Goal: Communication & Community: Answer question/provide support

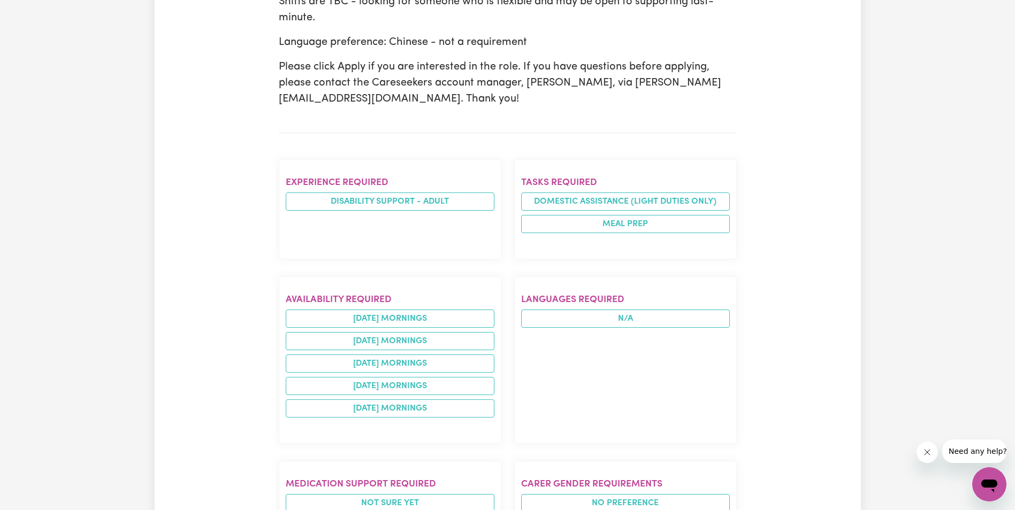
scroll to position [482, 0]
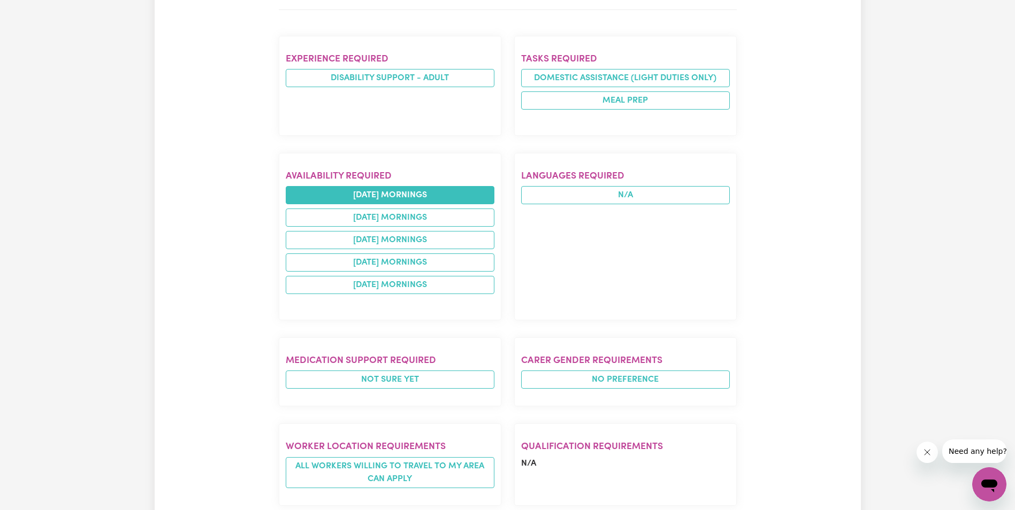
click at [411, 186] on li "monday mornings" at bounding box center [390, 195] width 209 height 18
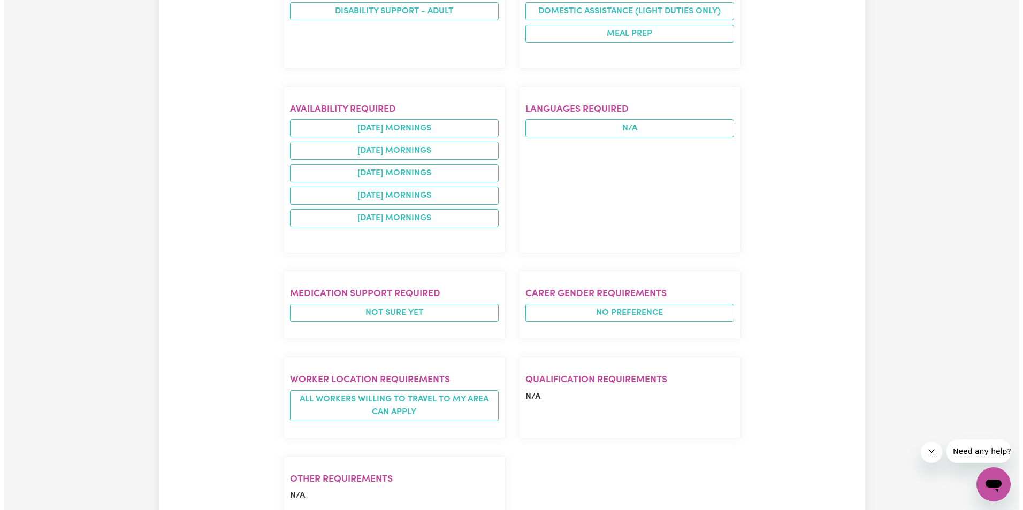
scroll to position [642, 0]
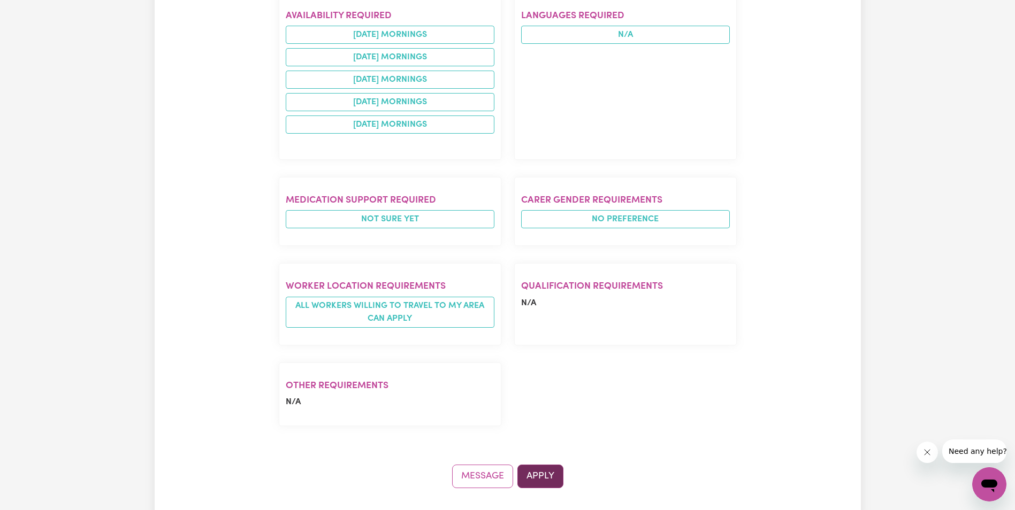
click at [541, 465] on button "Apply" at bounding box center [540, 477] width 46 height 24
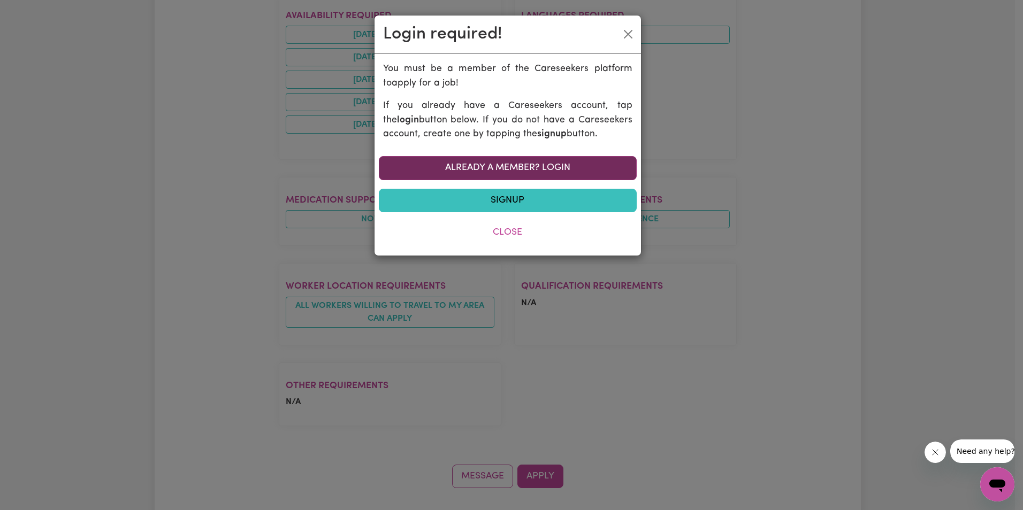
click at [492, 165] on link "Already a member? Login" at bounding box center [508, 168] width 258 height 24
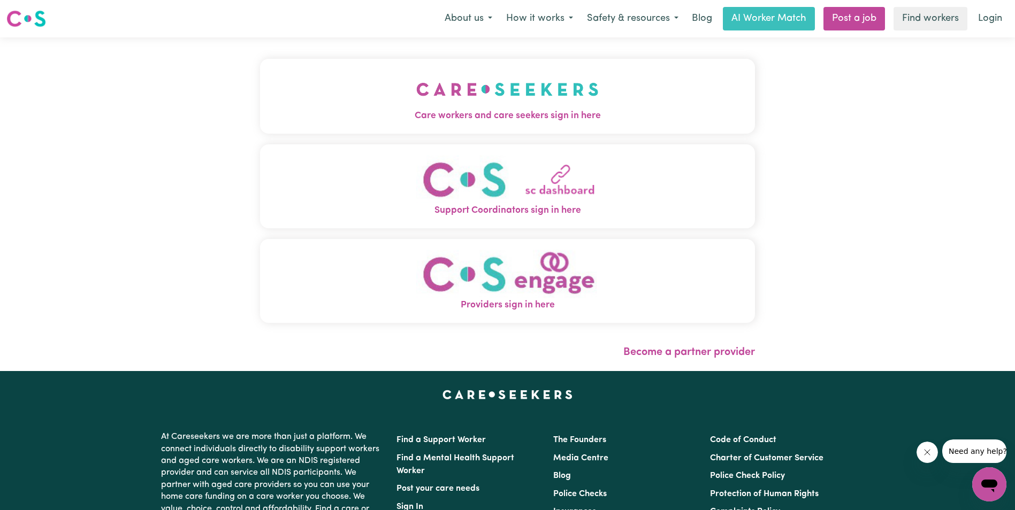
click at [475, 106] on img "Care workers and care seekers sign in here" at bounding box center [507, 90] width 182 height 40
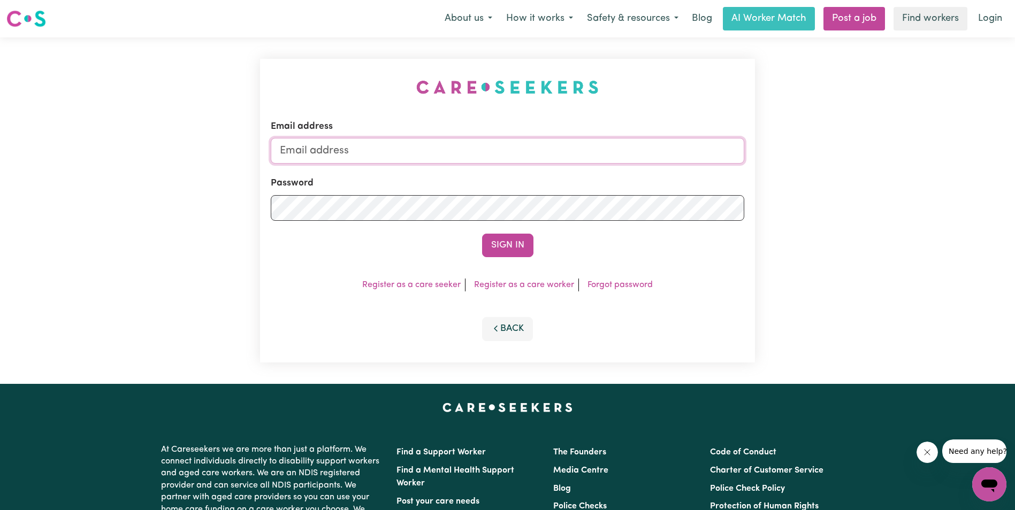
drag, startPoint x: 445, startPoint y: 154, endPoint x: 484, endPoint y: 161, distance: 39.7
click at [445, 154] on input "Email address" at bounding box center [508, 151] width 474 height 26
type input "[EMAIL_ADDRESS][DOMAIN_NAME]"
click at [625, 288] on link "Forgot password" at bounding box center [619, 285] width 65 height 9
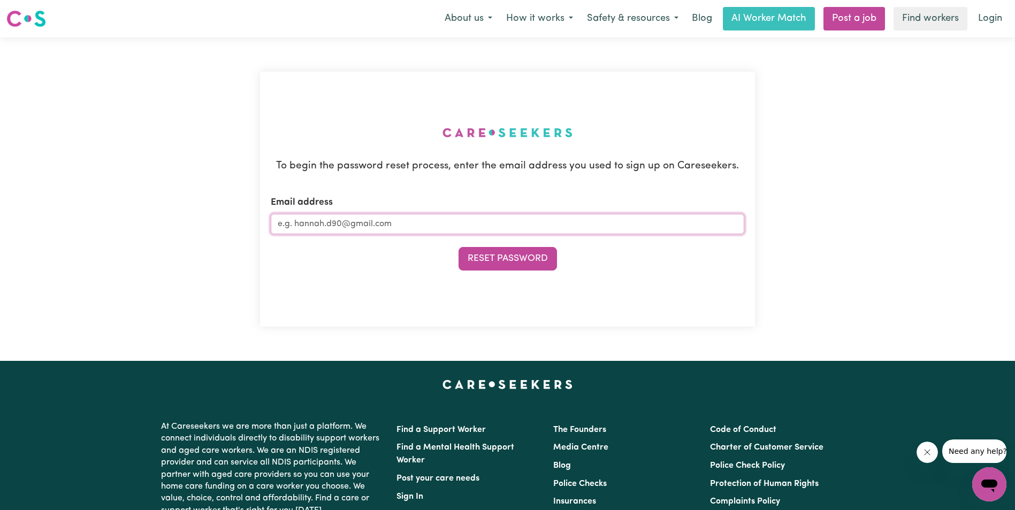
click at [429, 223] on input "Email address" at bounding box center [508, 224] width 474 height 20
type input "[EMAIL_ADDRESS][DOMAIN_NAME]"
click at [510, 254] on button "Reset Password" at bounding box center [508, 259] width 98 height 24
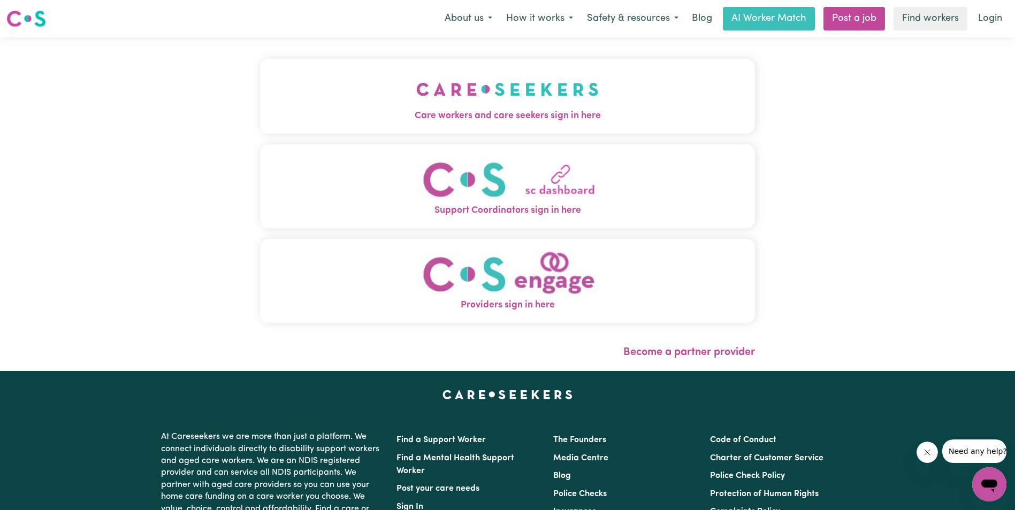
click at [519, 104] on img "Care workers and care seekers sign in here" at bounding box center [507, 90] width 182 height 40
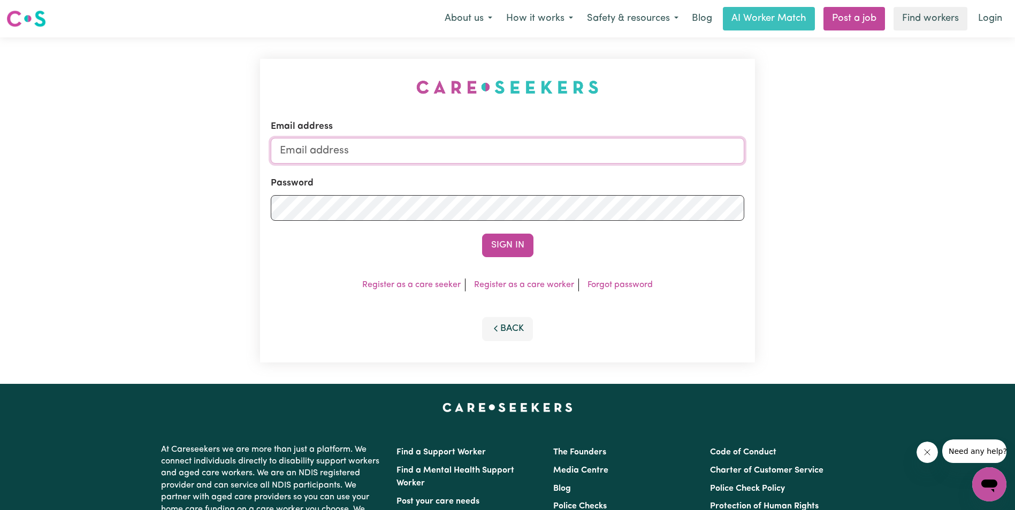
click at [358, 145] on input "Email address" at bounding box center [508, 151] width 474 height 26
type input "[EMAIL_ADDRESS][DOMAIN_NAME]"
click at [514, 242] on button "Sign In" at bounding box center [507, 246] width 51 height 24
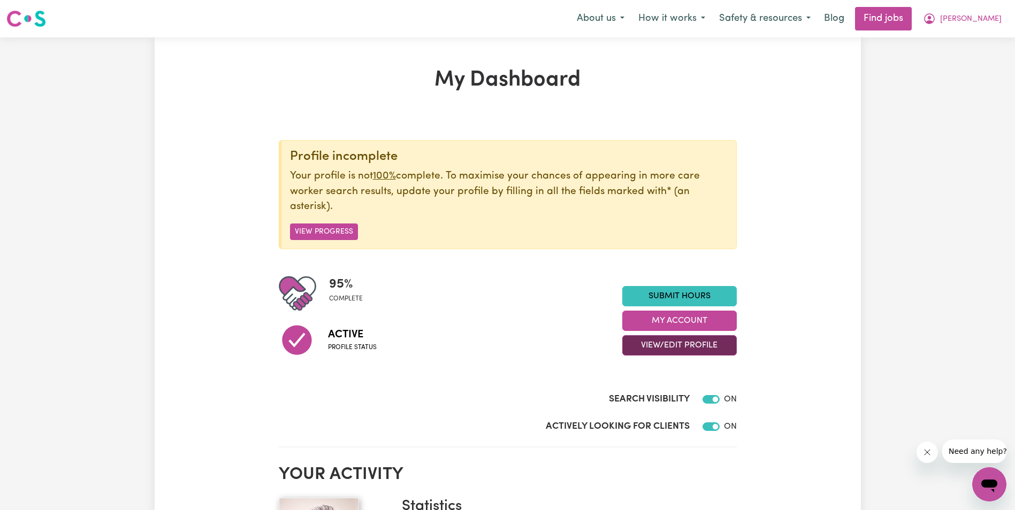
click at [662, 341] on button "View/Edit Profile" at bounding box center [679, 345] width 114 height 20
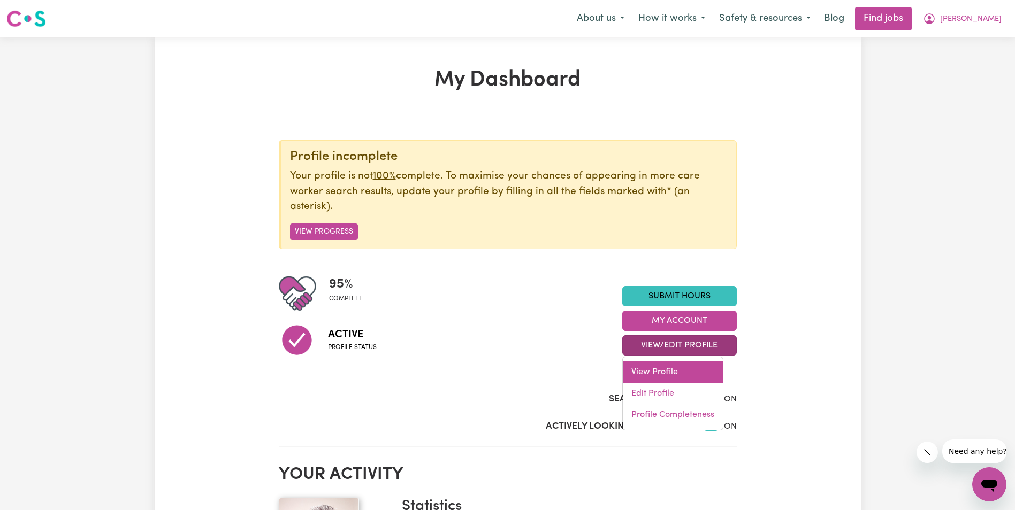
click at [657, 369] on link "View Profile" at bounding box center [673, 372] width 100 height 21
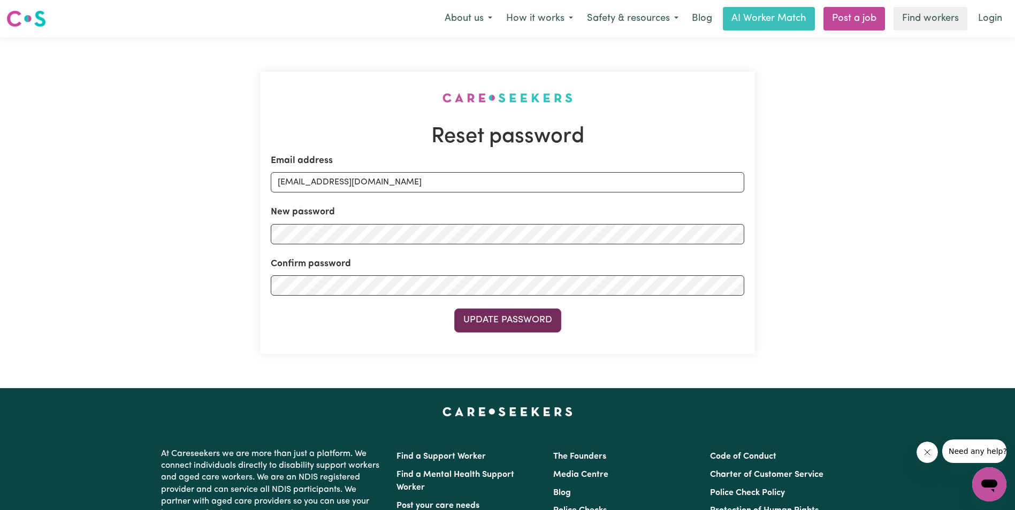
click at [525, 323] on button "Update Password" at bounding box center [507, 321] width 107 height 24
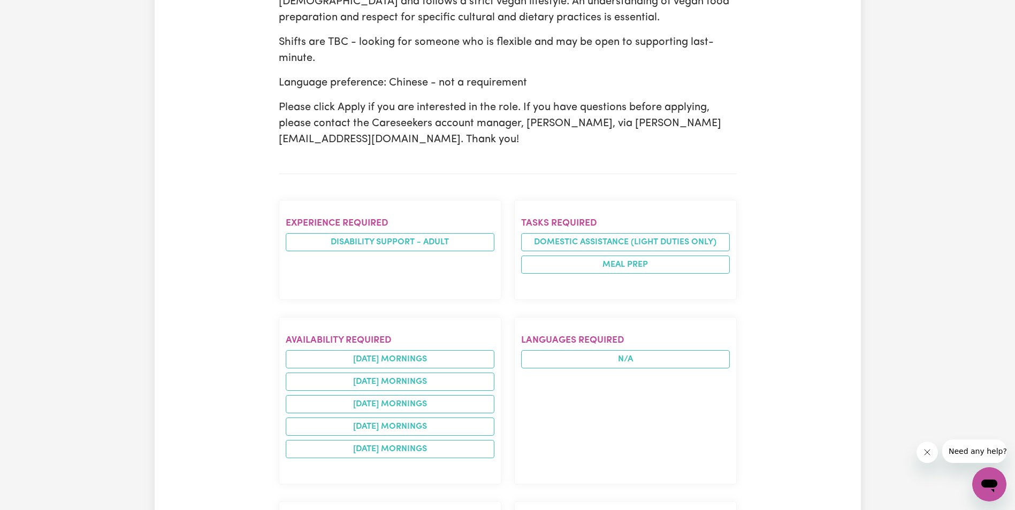
scroll to position [321, 0]
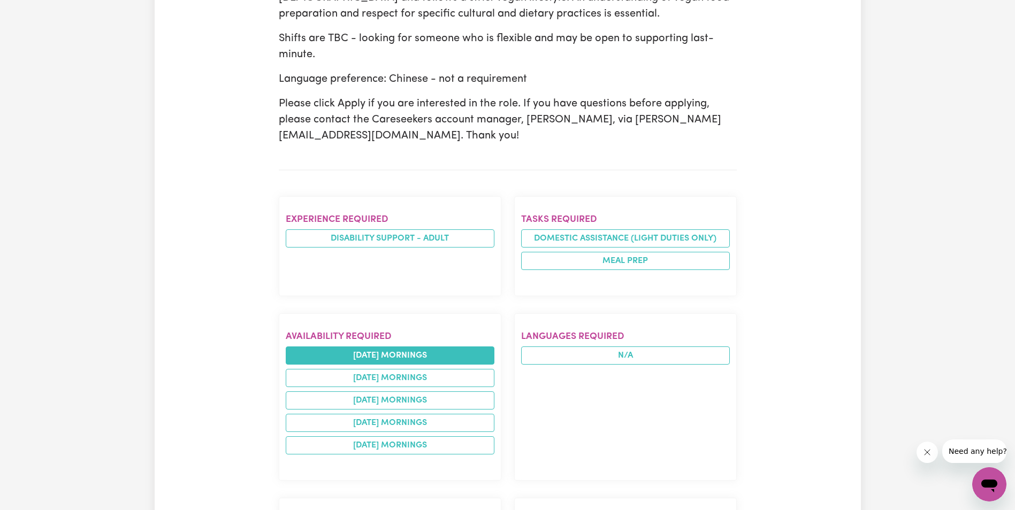
click at [440, 347] on li "monday mornings" at bounding box center [390, 356] width 209 height 18
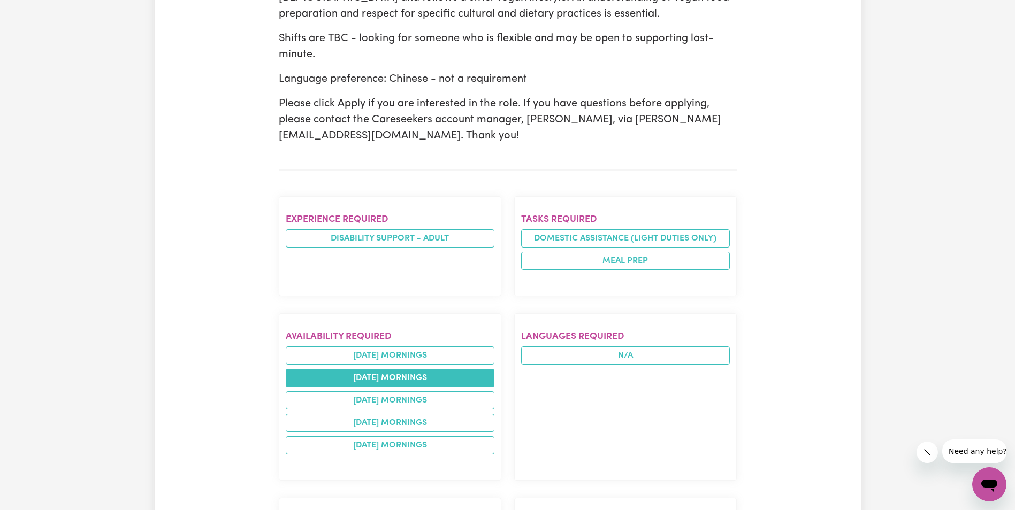
click at [426, 369] on li "tuesday mornings" at bounding box center [390, 378] width 209 height 18
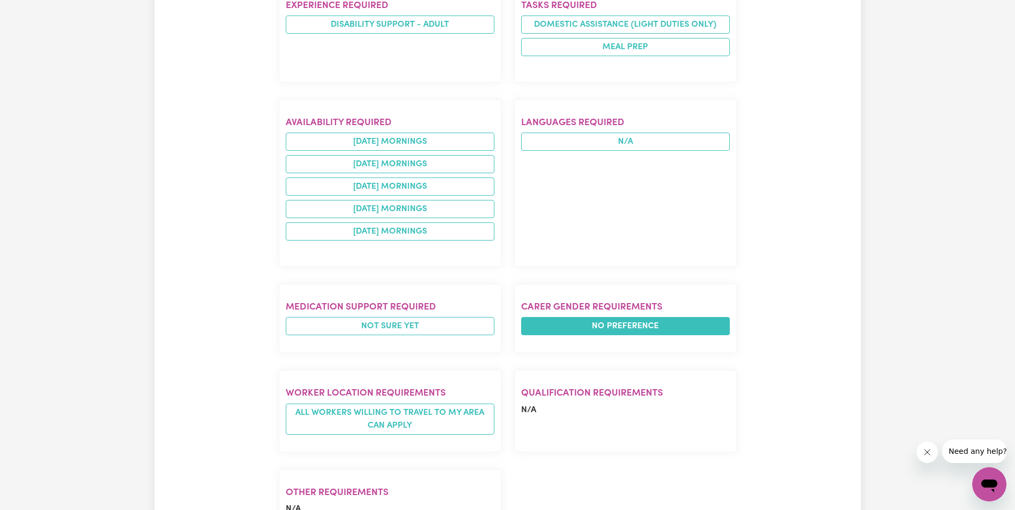
scroll to position [803, 0]
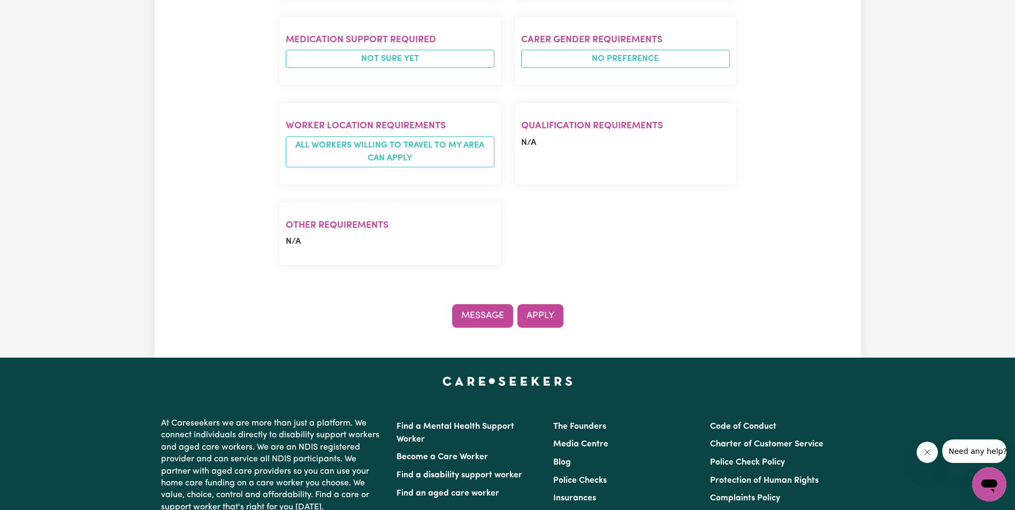
click at [487, 304] on button "Message" at bounding box center [482, 316] width 61 height 24
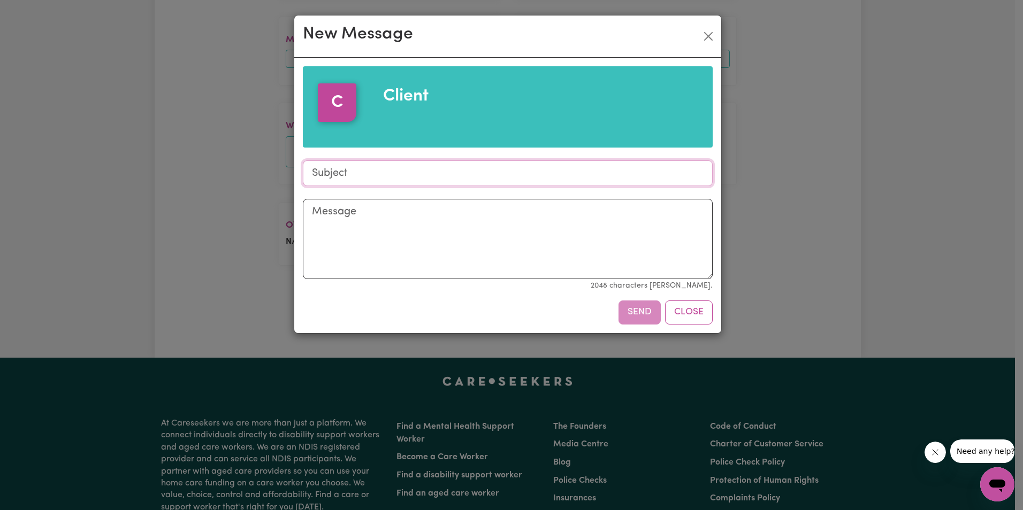
click at [370, 178] on input "Subject" at bounding box center [508, 174] width 410 height 26
click at [703, 314] on button "Close" at bounding box center [689, 313] width 48 height 24
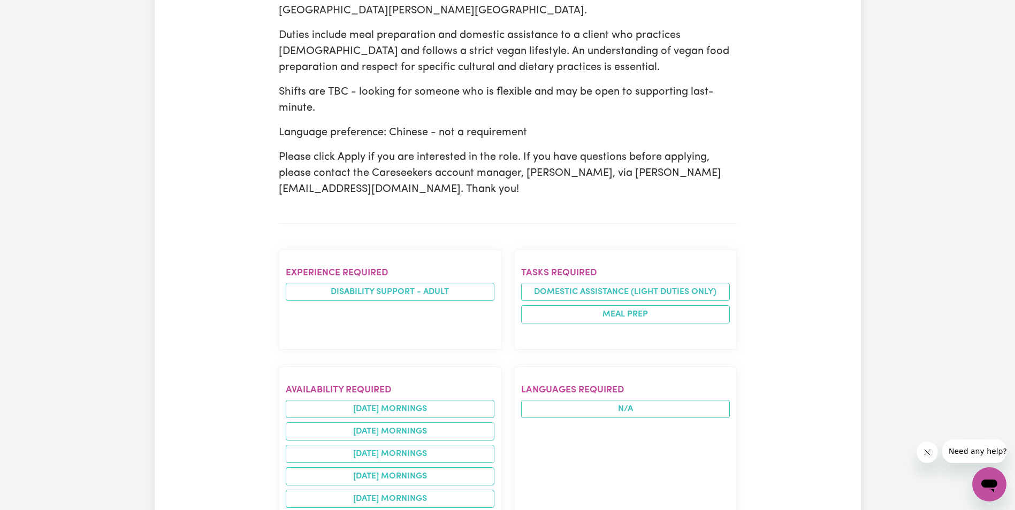
scroll to position [0, 0]
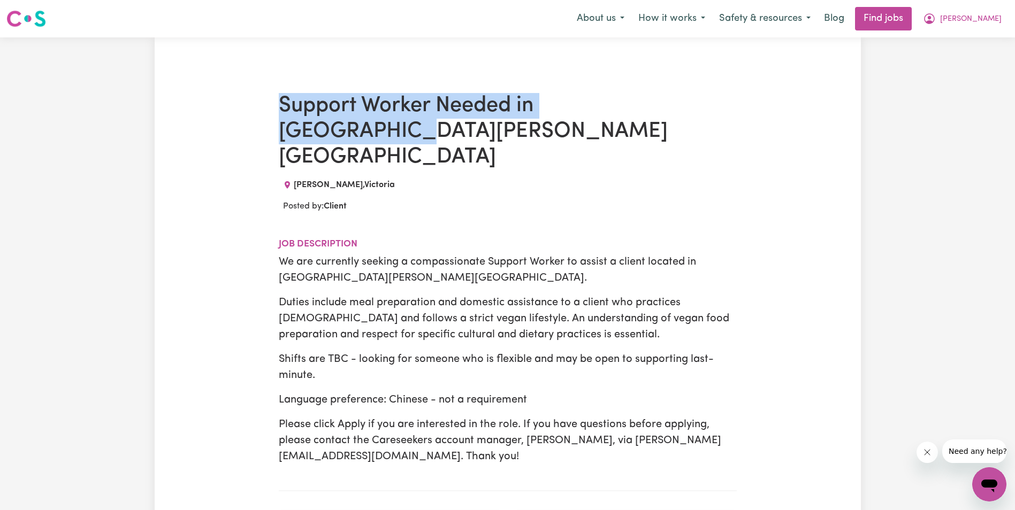
drag, startPoint x: 306, startPoint y: 108, endPoint x: 705, endPoint y: 108, distance: 399.1
click at [705, 108] on h1 "Support Worker Needed in Clayton, VIC" at bounding box center [508, 131] width 458 height 77
copy h1 "Support Worker Needed in Clayton, VIC"
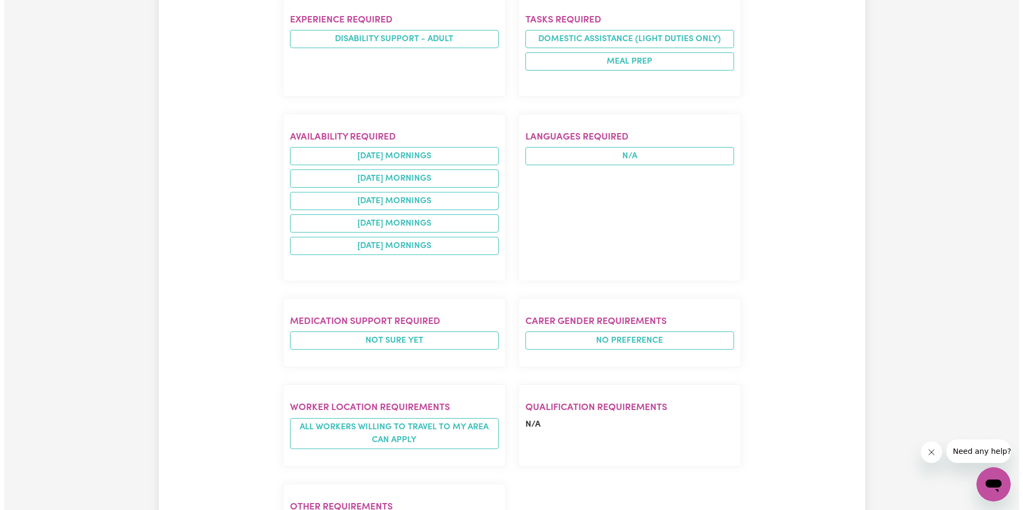
scroll to position [589, 0]
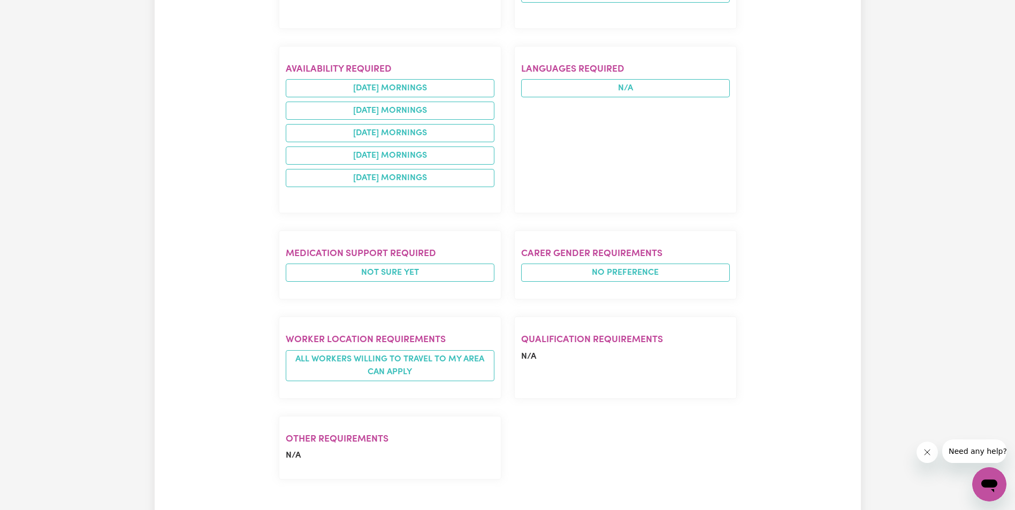
drag, startPoint x: 538, startPoint y: 483, endPoint x: 495, endPoint y: 453, distance: 52.2
click at [521, 449] on div "Support Worker Needed in Clayton, VIC CLAYTON , Victoria Posted by: Client Job …" at bounding box center [508, 23] width 458 height 1037
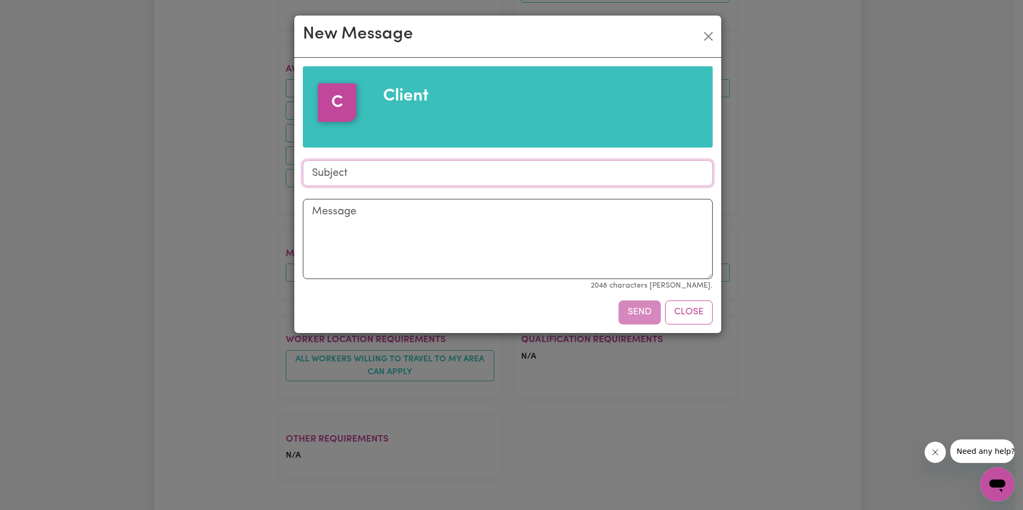
click at [343, 172] on input "Subject" at bounding box center [508, 174] width 410 height 26
paste input "Support Worker Needed in Clayton, VIC"
type input "Support Worker Needed in Clayton, VIC"
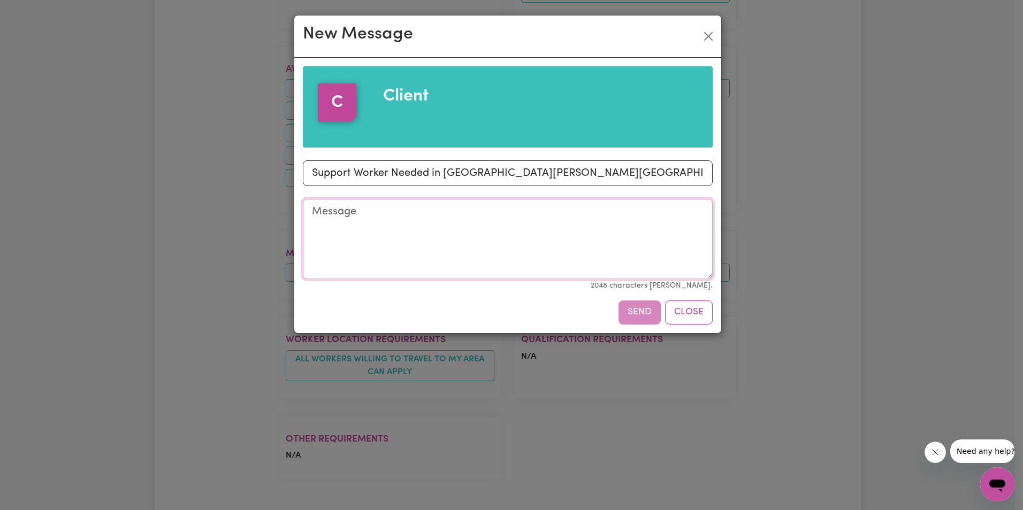
click at [361, 217] on textarea "Message" at bounding box center [508, 239] width 410 height 80
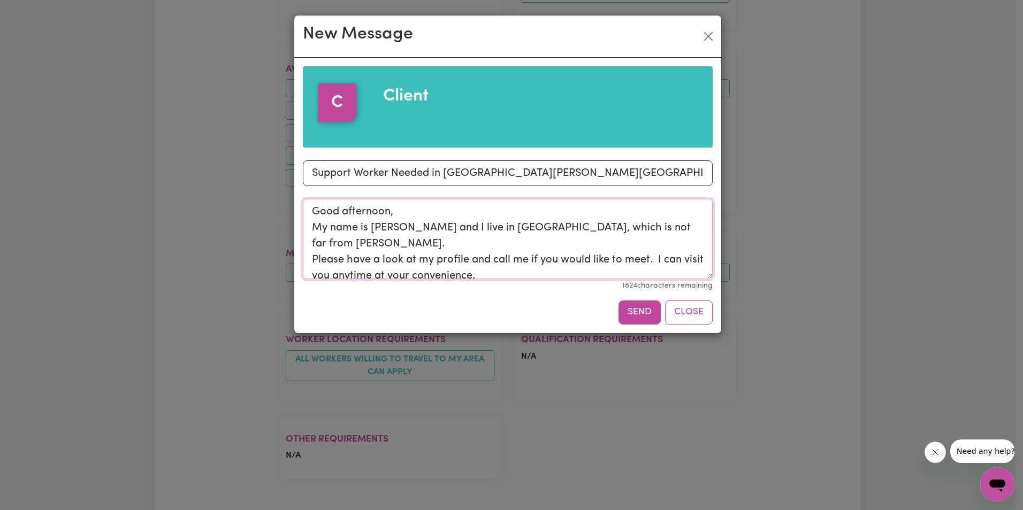
scroll to position [26, 0]
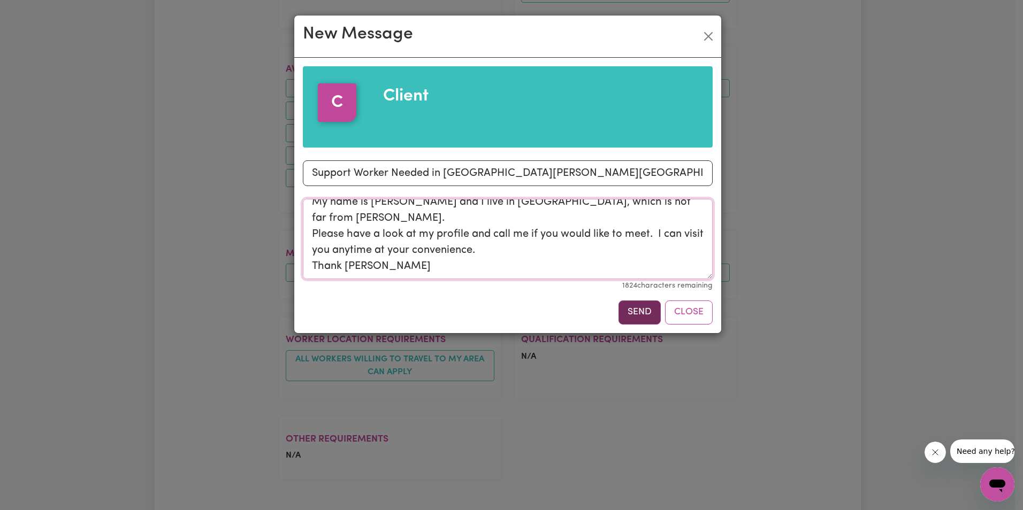
type textarea "Good afternoon, My name is John and I live in Mt Waverley, which is not far fro…"
click at [643, 315] on button "Send" at bounding box center [640, 313] width 42 height 24
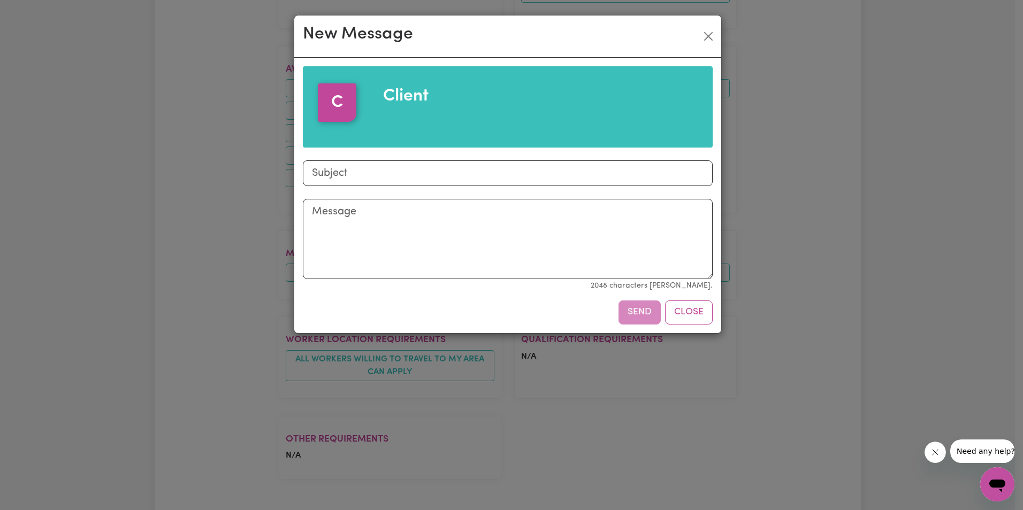
scroll to position [0, 0]
click at [356, 179] on input "Subject" at bounding box center [508, 174] width 410 height 26
paste input "Support Worker Needed in Clayton, VIC"
type input "Support Worker Needed in Clayton, VIC"
click at [355, 219] on textarea "Message" at bounding box center [508, 239] width 410 height 80
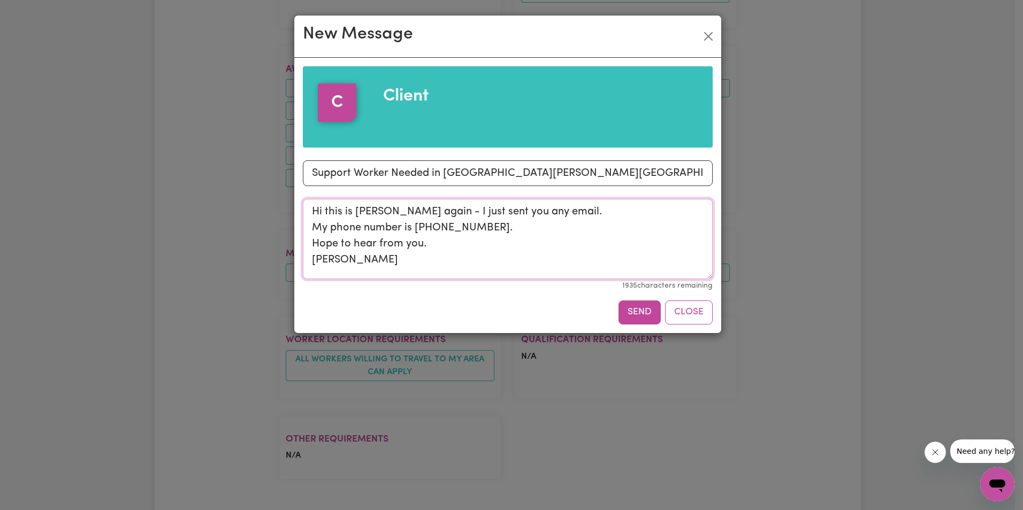
click at [436, 247] on textarea "Hi this is John again - I just sent you any email. My phone number is 0419 101 …" at bounding box center [508, 239] width 410 height 80
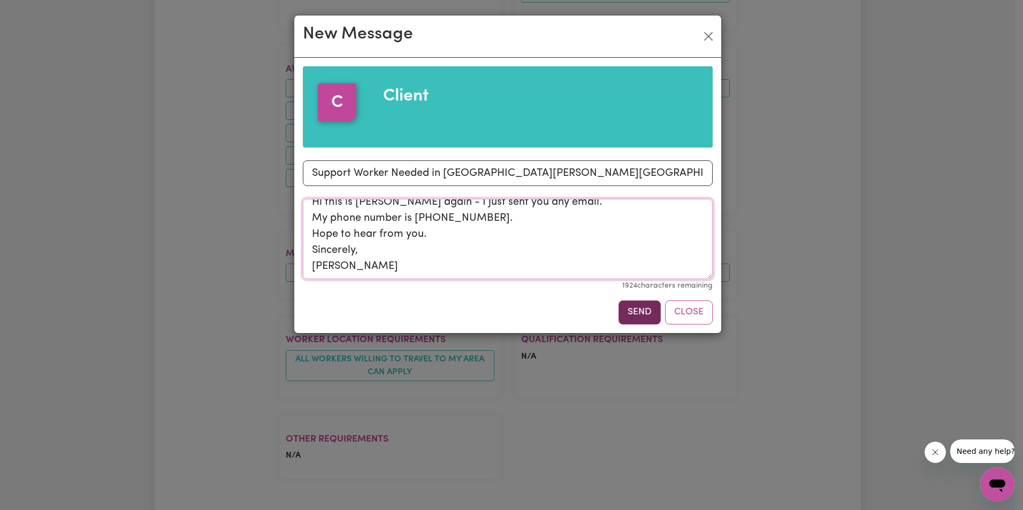
type textarea "Hi this is John again - I just sent you any email. My phone number is 0419 101 …"
click at [633, 307] on button "Send" at bounding box center [640, 313] width 42 height 24
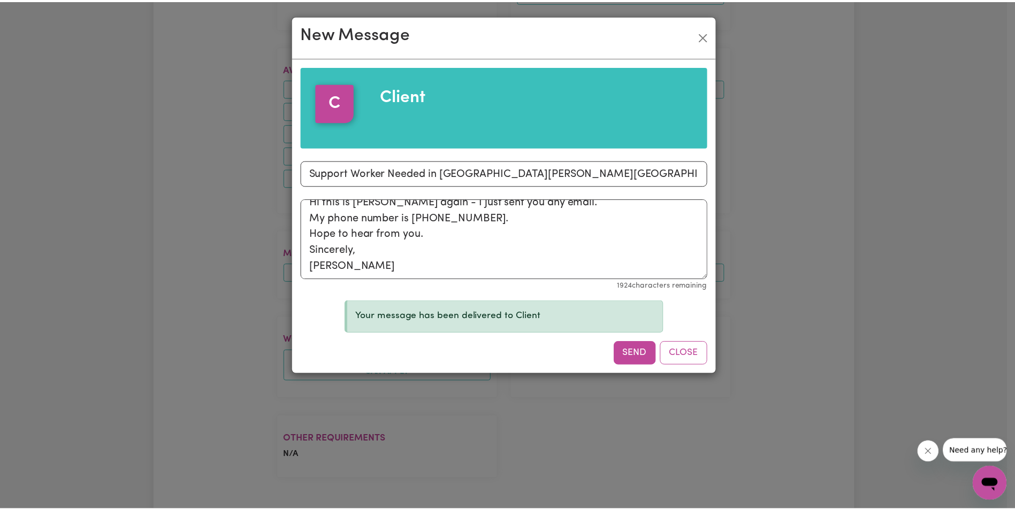
scroll to position [0, 0]
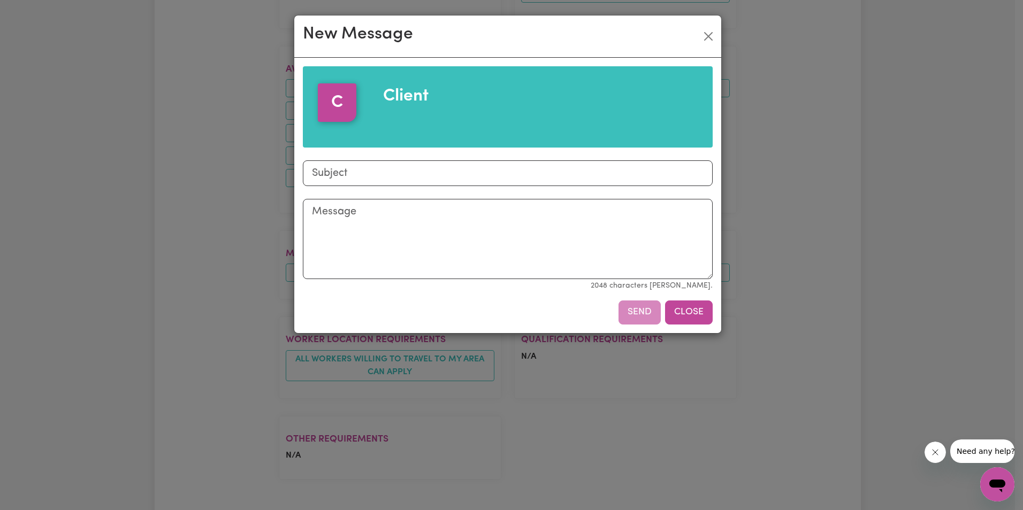
click at [696, 313] on button "Close" at bounding box center [689, 313] width 48 height 24
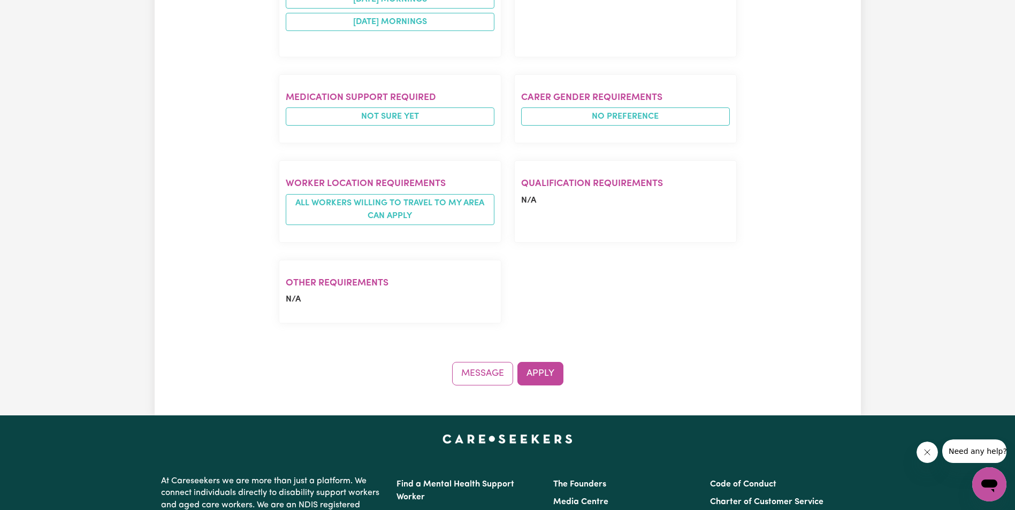
scroll to position [749, 0]
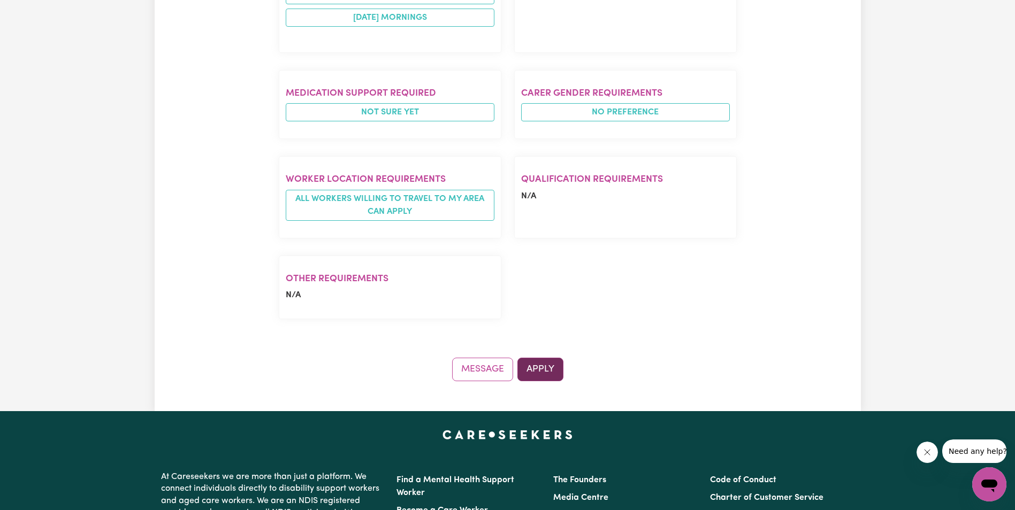
click at [552, 358] on button "Apply" at bounding box center [540, 370] width 46 height 24
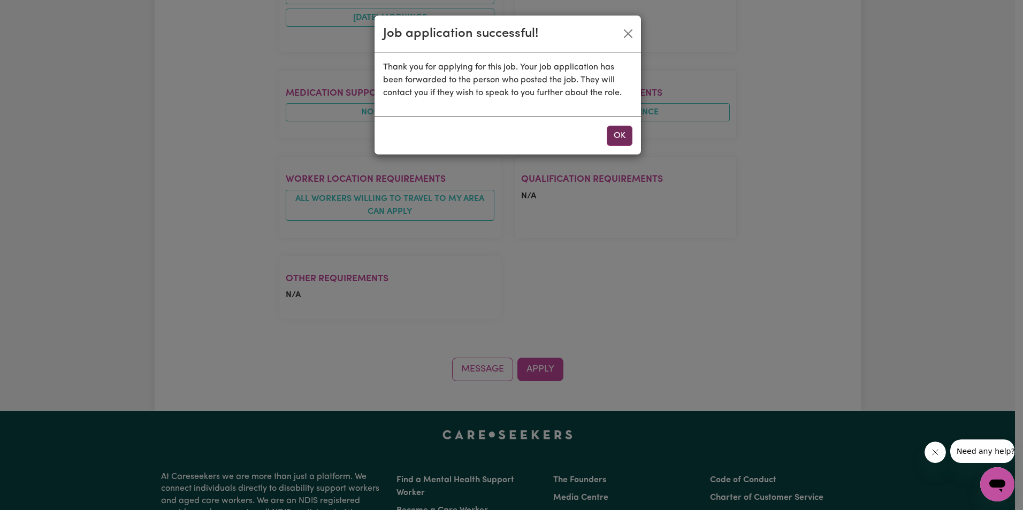
click at [622, 137] on button "OK" at bounding box center [620, 136] width 26 height 20
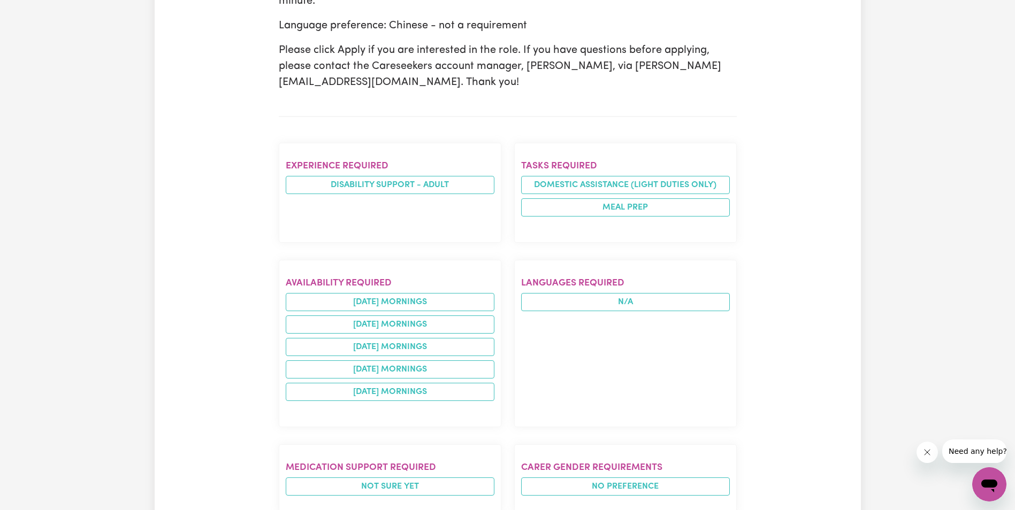
scroll to position [0, 0]
